Goal: Task Accomplishment & Management: Complete application form

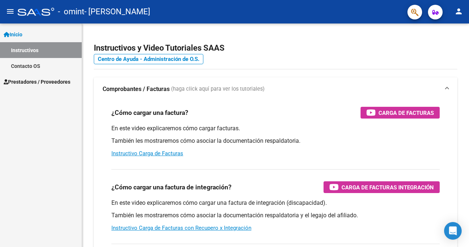
click at [47, 80] on span "Prestadores / Proveedores" at bounding box center [37, 82] width 67 height 8
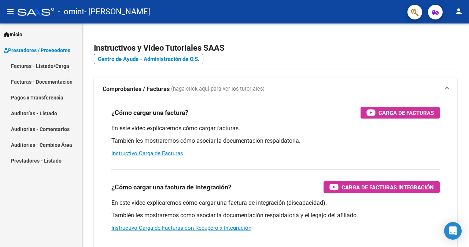
click at [56, 65] on link "Facturas - Listado/Carga" at bounding box center [41, 66] width 82 height 16
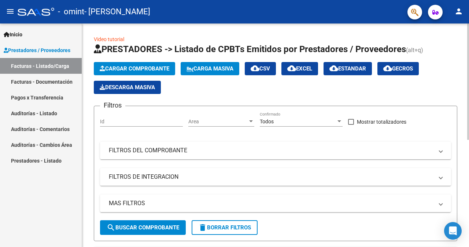
click at [466, 233] on div "Video tutorial PRESTADORES -> Listado de CPBTs Emitidos por Prestadores / Prove…" at bounding box center [275, 234] width 387 height 423
click at [146, 66] on span "Cargar Comprobante" at bounding box center [135, 68] width 70 height 7
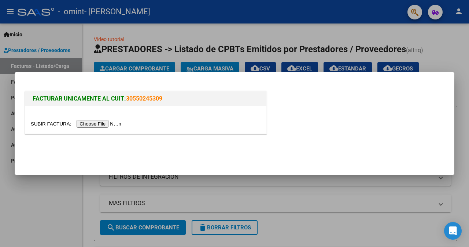
click at [466, 157] on div at bounding box center [234, 123] width 469 height 247
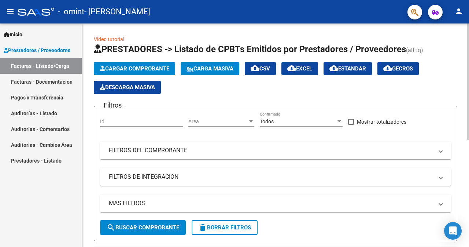
scroll to position [205, 0]
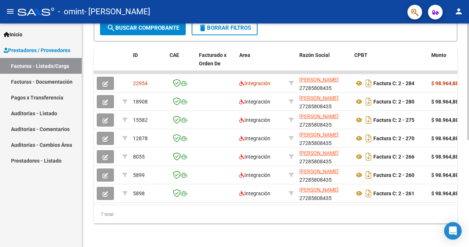
click at [468, 200] on div at bounding box center [468, 134] width 2 height 223
click at [468, 200] on div at bounding box center [468, 188] width 2 height 116
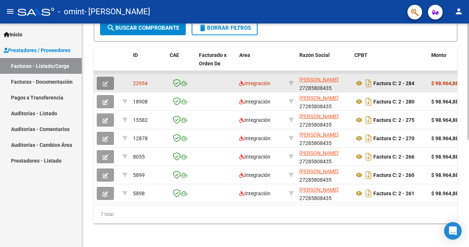
click at [106, 81] on icon "button" at bounding box center [105, 83] width 5 height 5
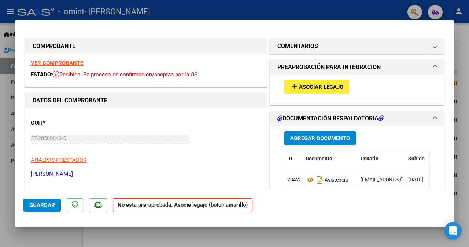
click at [315, 86] on span "Asociar Legajo" at bounding box center [321, 87] width 44 height 7
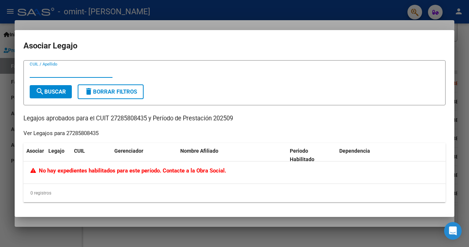
click at [464, 57] on div at bounding box center [234, 123] width 469 height 247
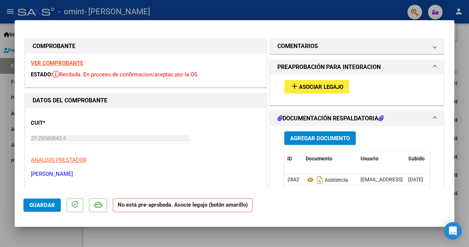
click at [461, 47] on div at bounding box center [234, 123] width 469 height 247
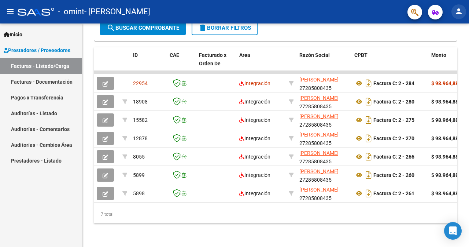
click at [459, 12] on mat-icon "person" at bounding box center [459, 11] width 9 height 9
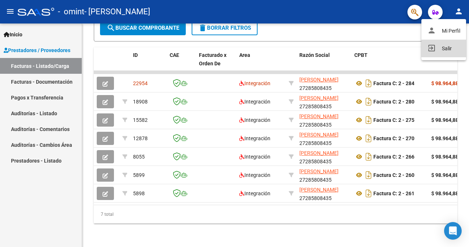
click at [448, 48] on button "exit_to_app Salir" at bounding box center [444, 49] width 45 height 18
